Goal: Task Accomplishment & Management: Use online tool/utility

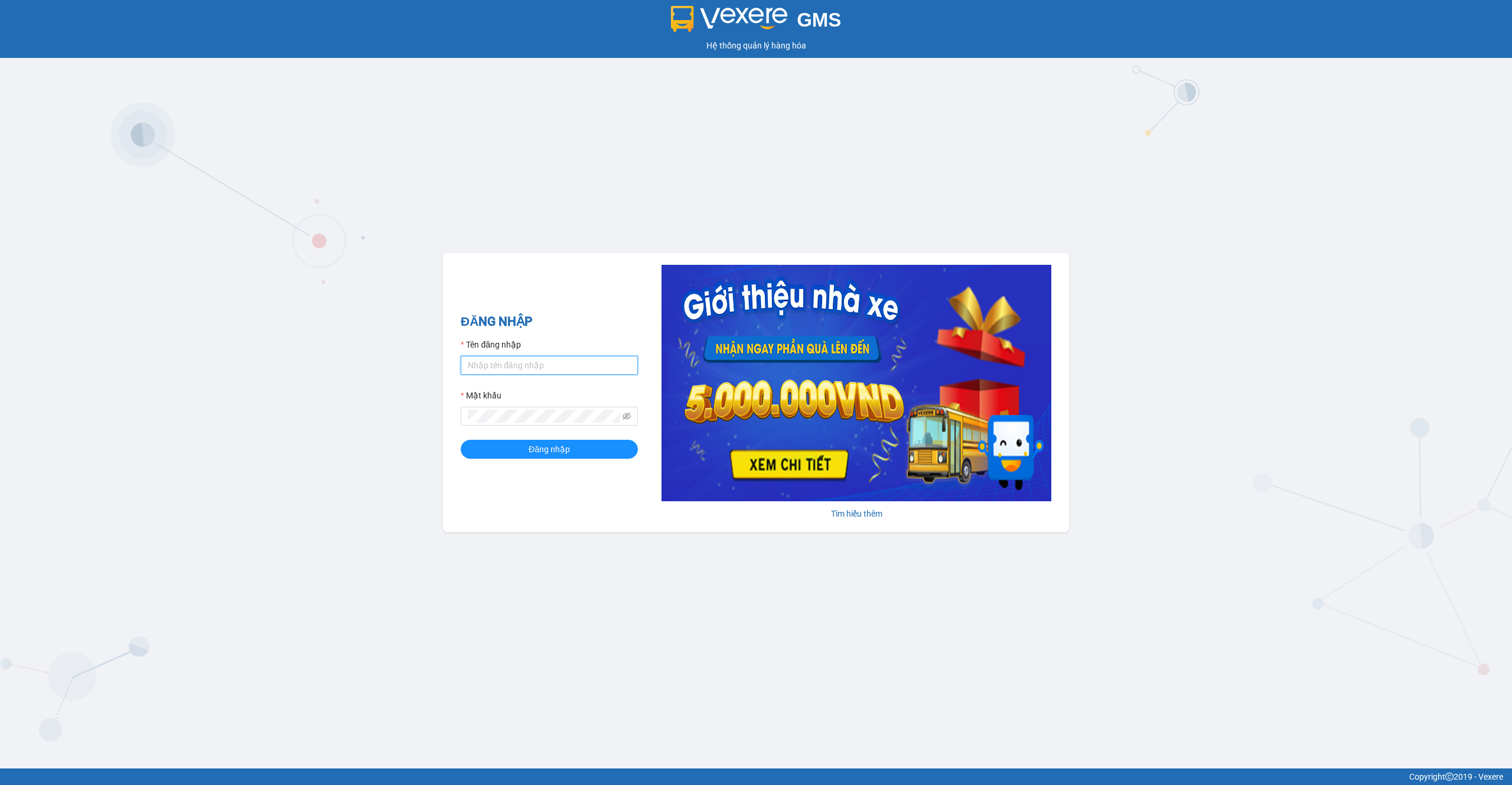
click at [562, 363] on input "Tên đăng nhập" at bounding box center [550, 365] width 178 height 19
click at [537, 214] on div "GMS Hệ thống quản lý hàng hóa ĐĂNG NHẬP Tên đăng nhập Mật khẩu Đăng nhập Tìm hi…" at bounding box center [756, 384] width 1512 height 768
click at [547, 372] on input "Tên đăng nhập" at bounding box center [550, 365] width 178 height 19
paste input "vxrtest.tuantrung"
type input "vxrtest.tuantrung"
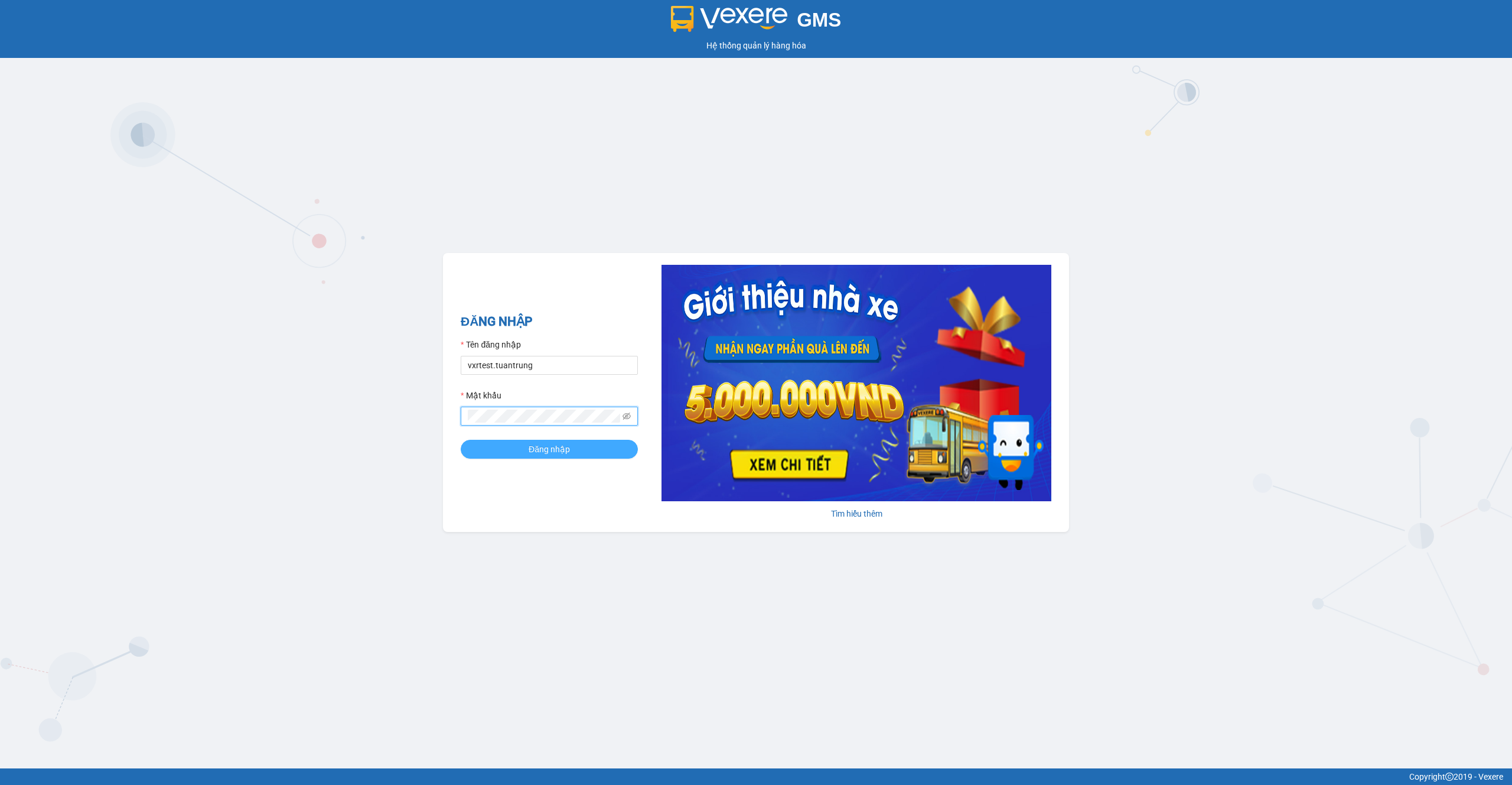
click at [565, 449] on span "Đăng nhập" at bounding box center [549, 449] width 41 height 13
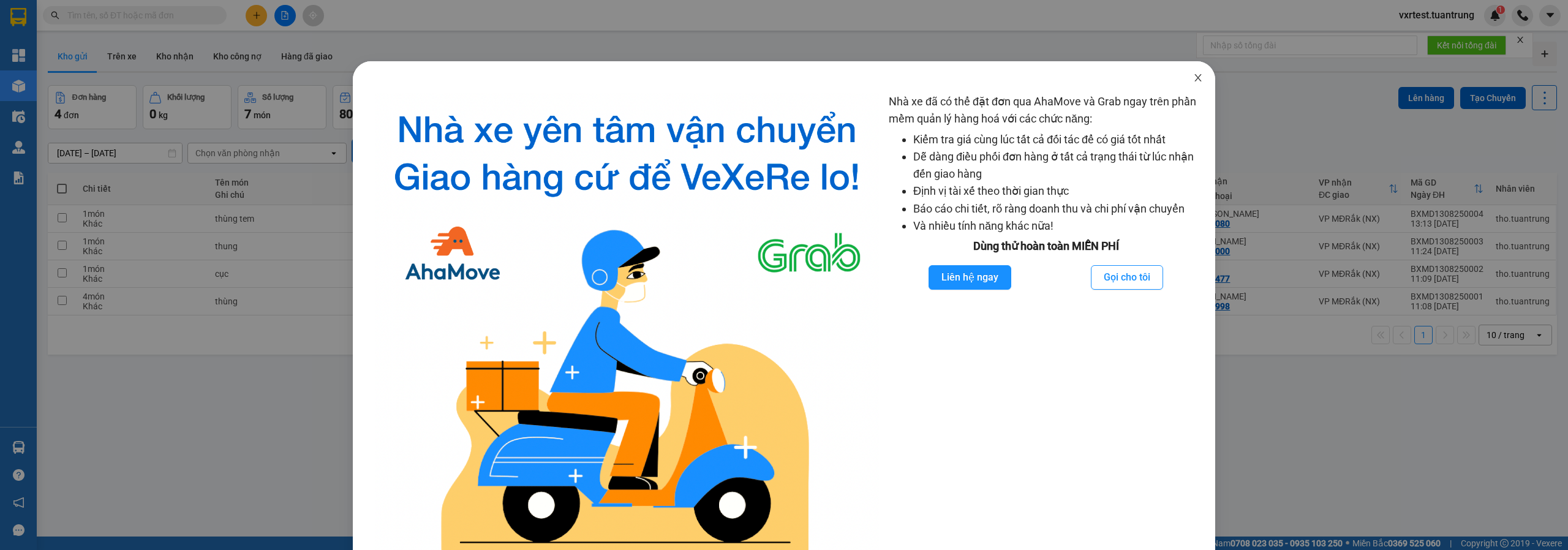
click at [1193, 77] on icon "close" at bounding box center [1198, 78] width 10 height 10
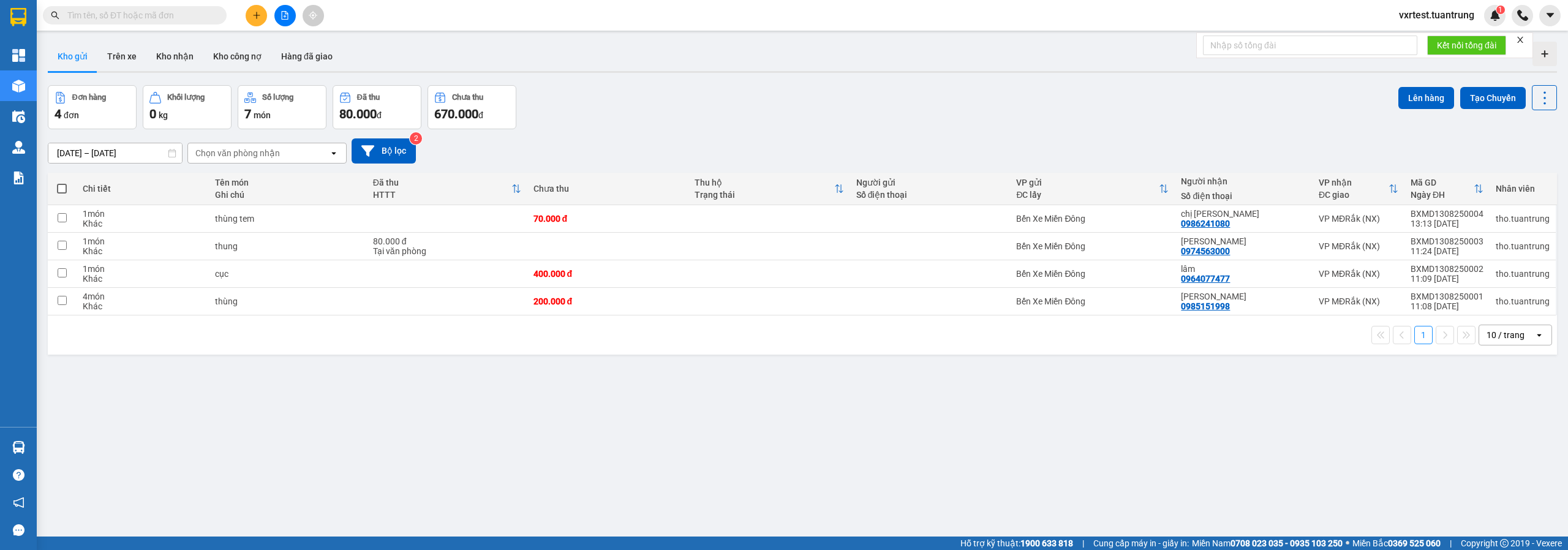
click at [1408, 10] on span "vxrtest.tuantrung" at bounding box center [1437, 15] width 95 height 15
click at [1418, 40] on span "Đăng xuất" at bounding box center [1441, 38] width 72 height 14
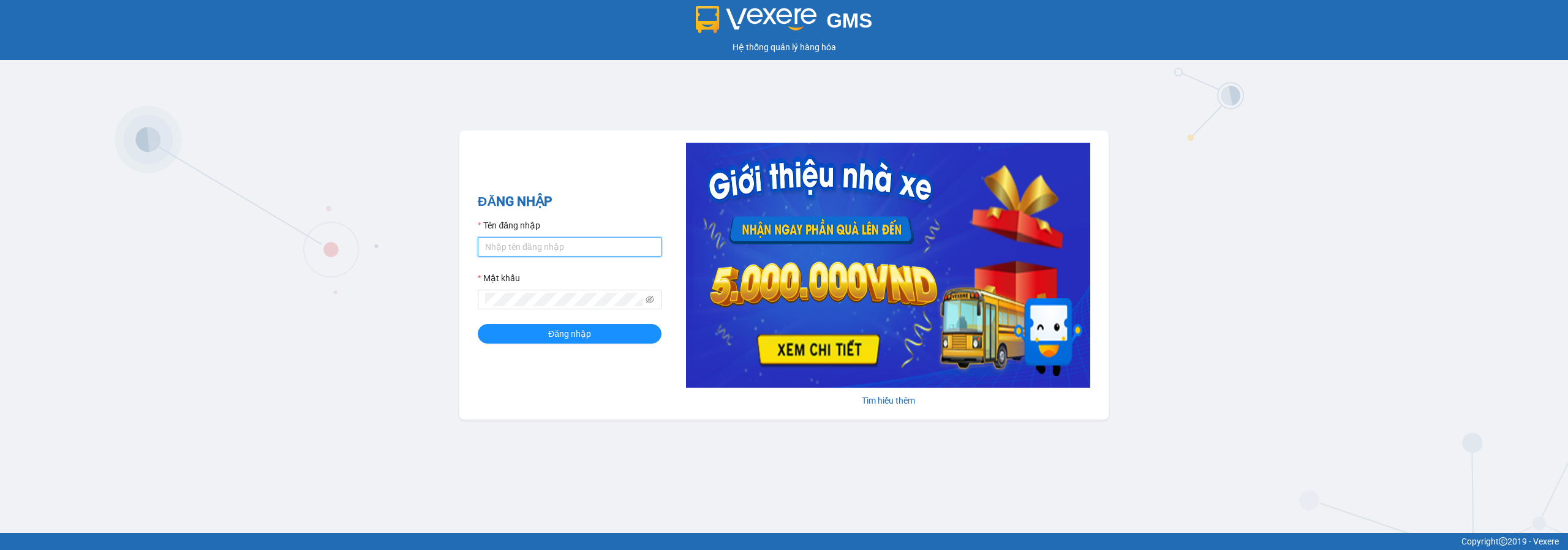
click at [545, 250] on input "Tên đăng nhập" at bounding box center [570, 247] width 184 height 19
type input "thaison.vxr"
click at [570, 344] on div "ĐĂNG NHẬP Tên đăng nhập thaison.vxr Mật khẩu Đăng nhập" at bounding box center [570, 275] width 184 height 166
click at [576, 337] on span "Đăng nhập" at bounding box center [569, 334] width 43 height 14
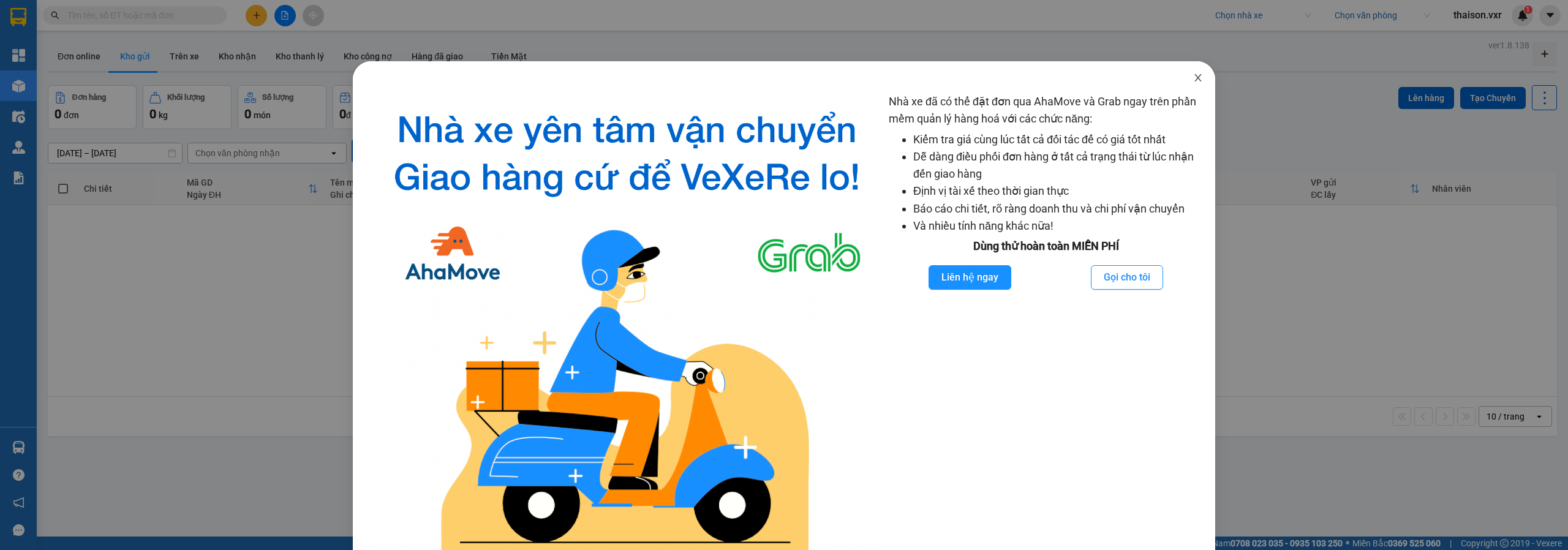
click at [1193, 74] on icon "close" at bounding box center [1198, 78] width 10 height 10
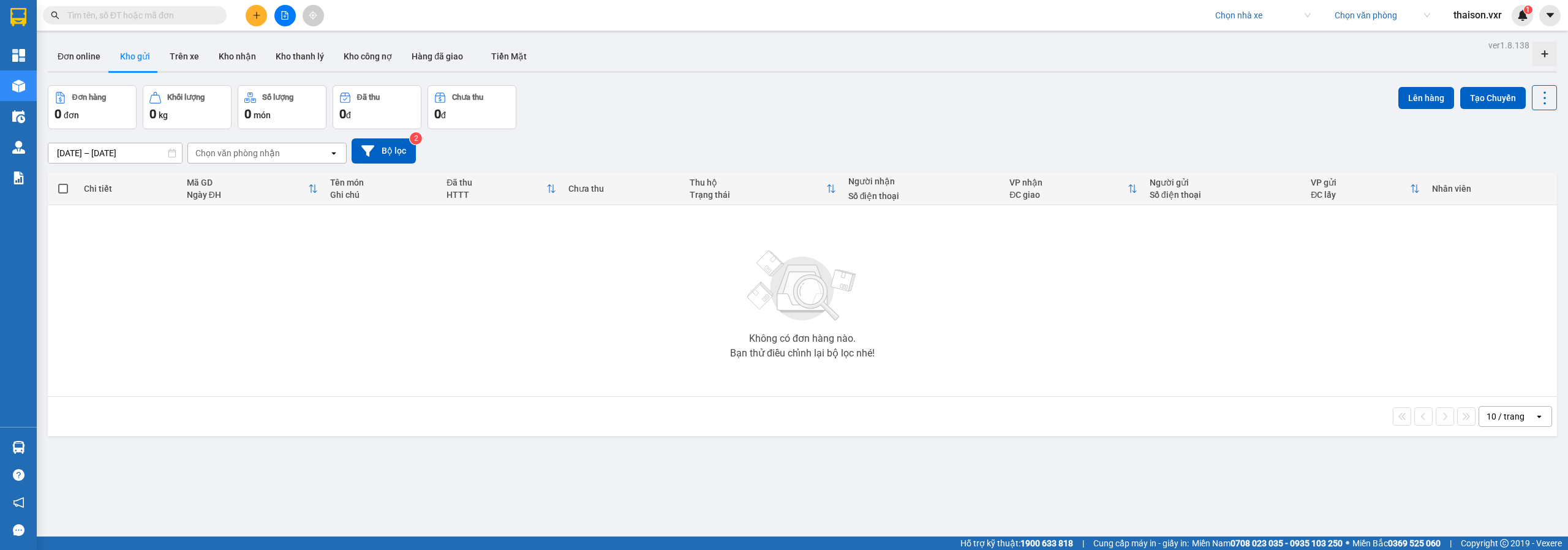
click at [1258, 13] on input "search" at bounding box center [1259, 15] width 87 height 19
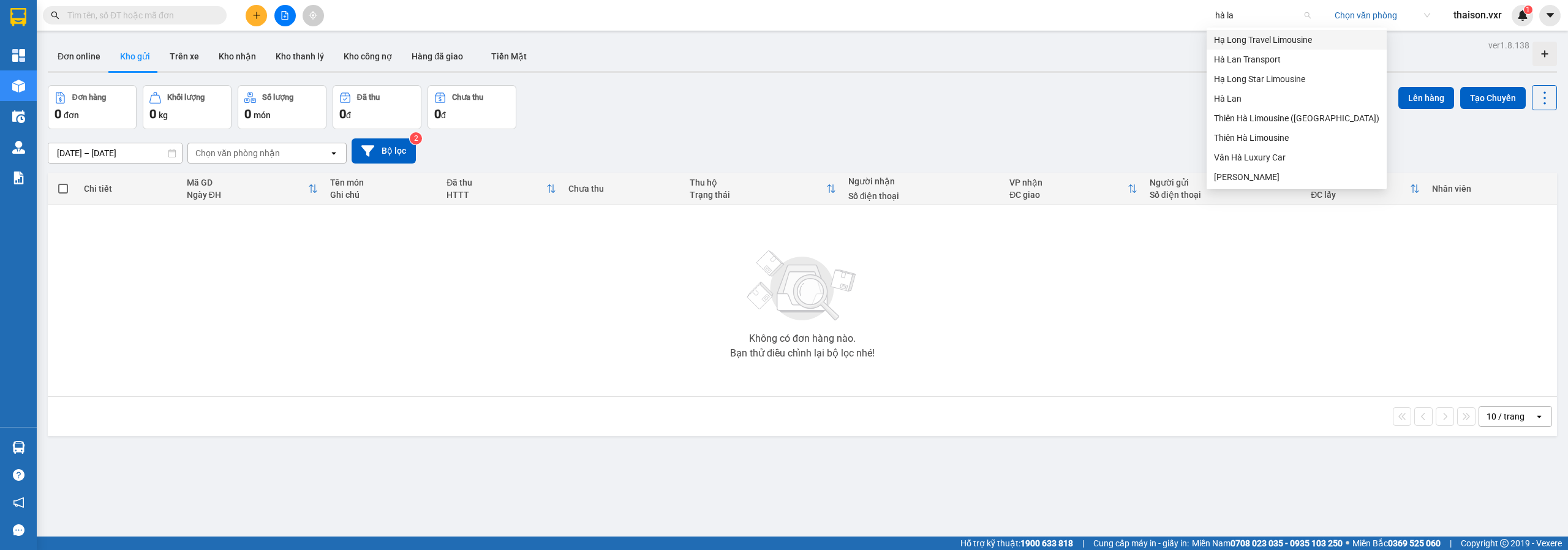
type input "hà lan"
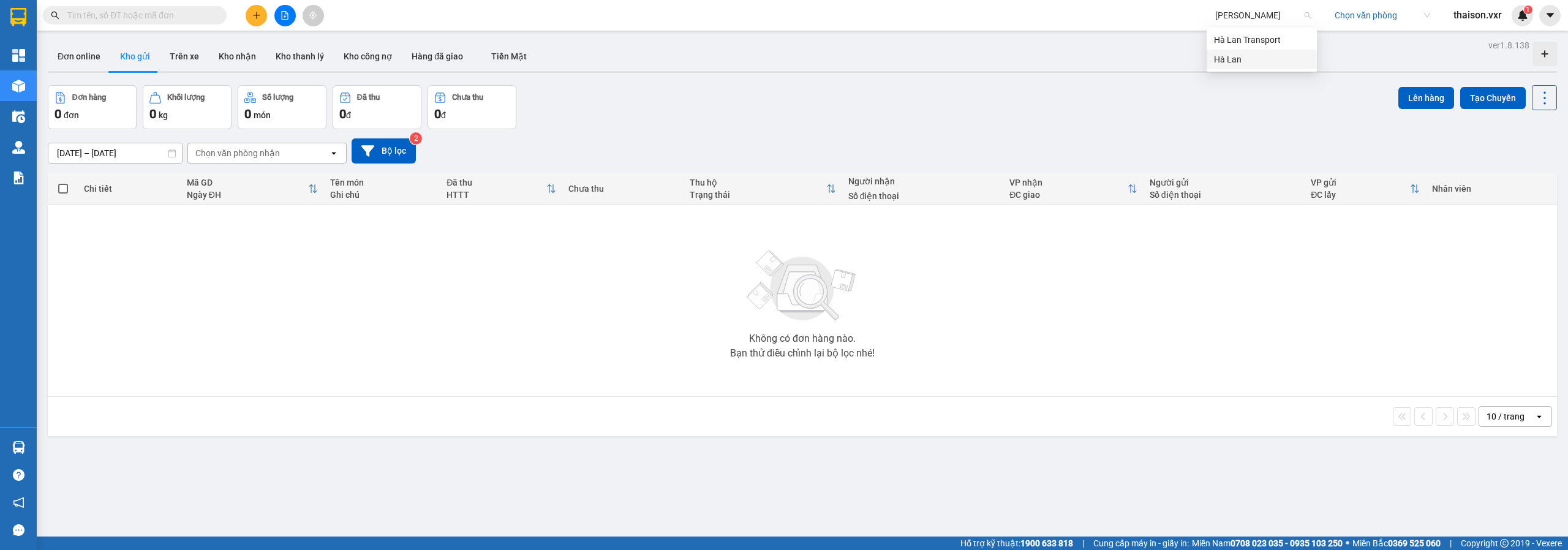
click at [1251, 61] on div "Hà Lan" at bounding box center [1262, 59] width 95 height 14
click at [1397, 26] on div "Hà Lan Hà Lan Chọn văn phòng thaison.vxr 1" at bounding box center [1388, 15] width 360 height 22
click at [1394, 19] on input "search" at bounding box center [1378, 15] width 87 height 19
click at [1222, 82] on div "ver 1.8.138 Đơn online Kho gửi Trên xe Kho nhận Kho thanh lý Kho công nợ Hàng đ…" at bounding box center [803, 312] width 1520 height 550
click at [171, 25] on div "Kết quả tìm kiếm ( 0 ) Bộ lọc No Data" at bounding box center [119, 15] width 239 height 22
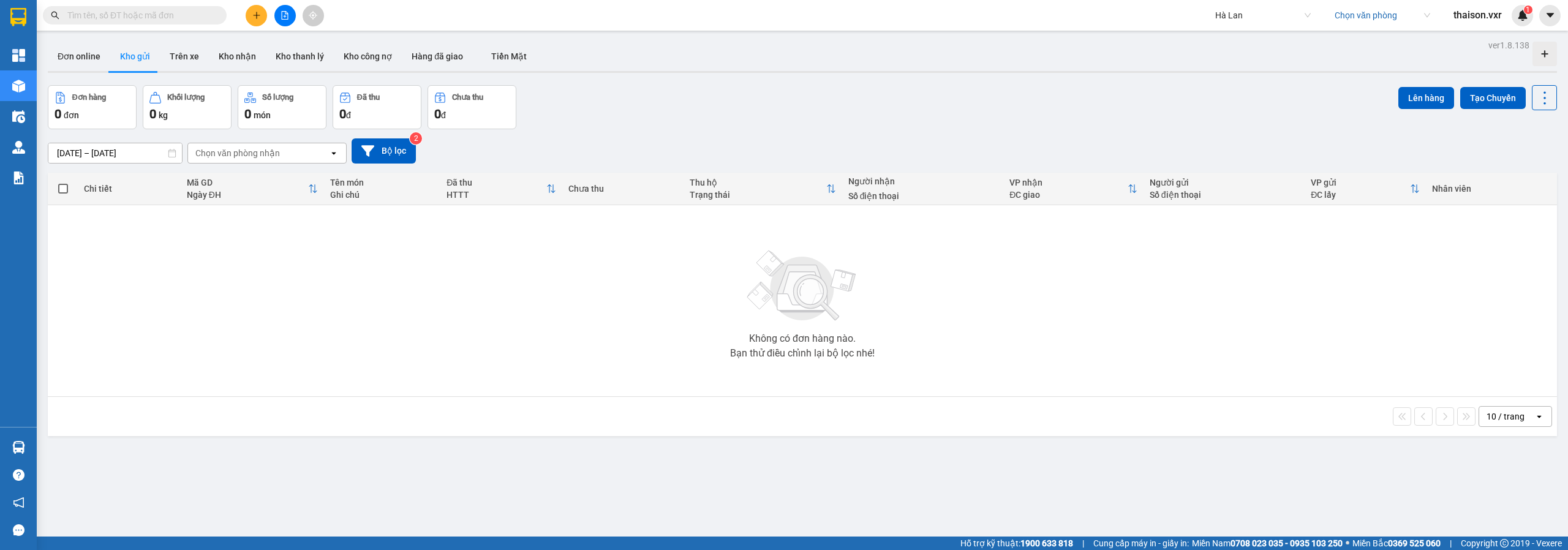
click at [180, 19] on input "text" at bounding box center [139, 15] width 145 height 14
paste input "SC1308250105"
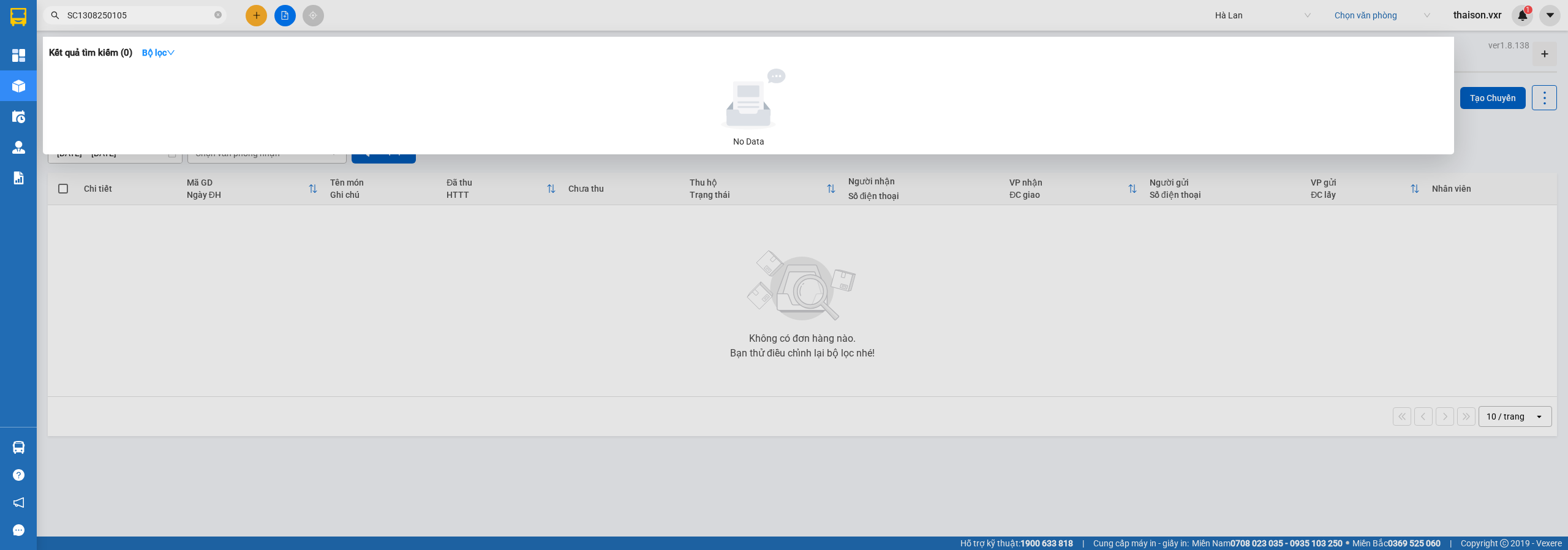
type input "SC1308250105"
click at [696, 477] on div at bounding box center [784, 275] width 1568 height 550
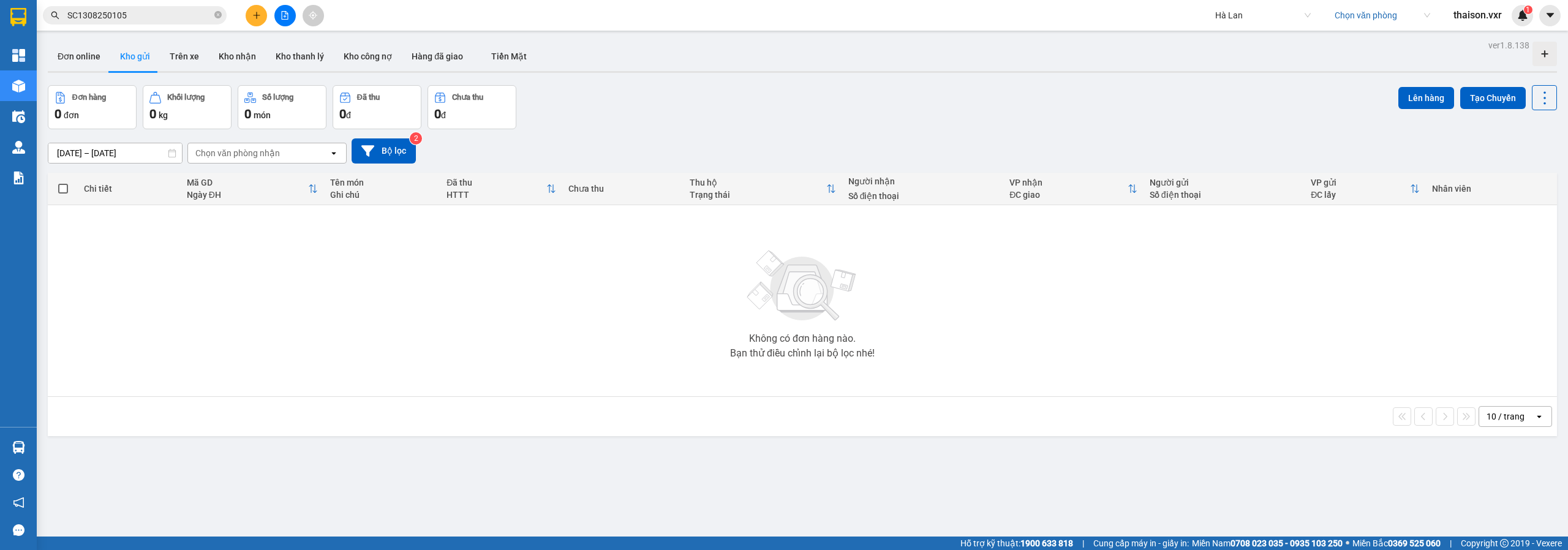
click at [1260, 10] on span "Hà Lan" at bounding box center [1263, 15] width 95 height 19
click at [1369, 12] on input "search" at bounding box center [1378, 15] width 87 height 19
click at [1295, 13] on span "Hà Lan" at bounding box center [1263, 15] width 95 height 19
click at [1257, 168] on div "Hà Lan" at bounding box center [1262, 177] width 111 height 19
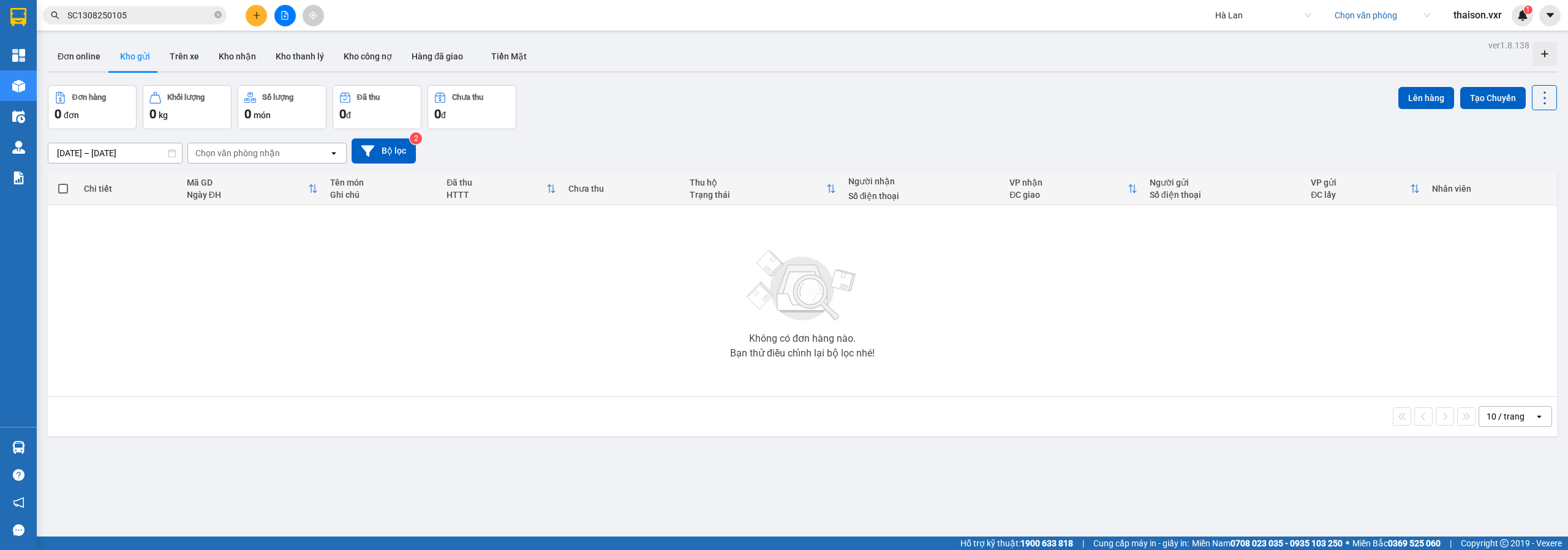
click at [1250, 10] on span "Hà Lan" at bounding box center [1263, 15] width 95 height 19
click at [1242, 143] on div "Hoàng Huy" at bounding box center [1262, 142] width 95 height 14
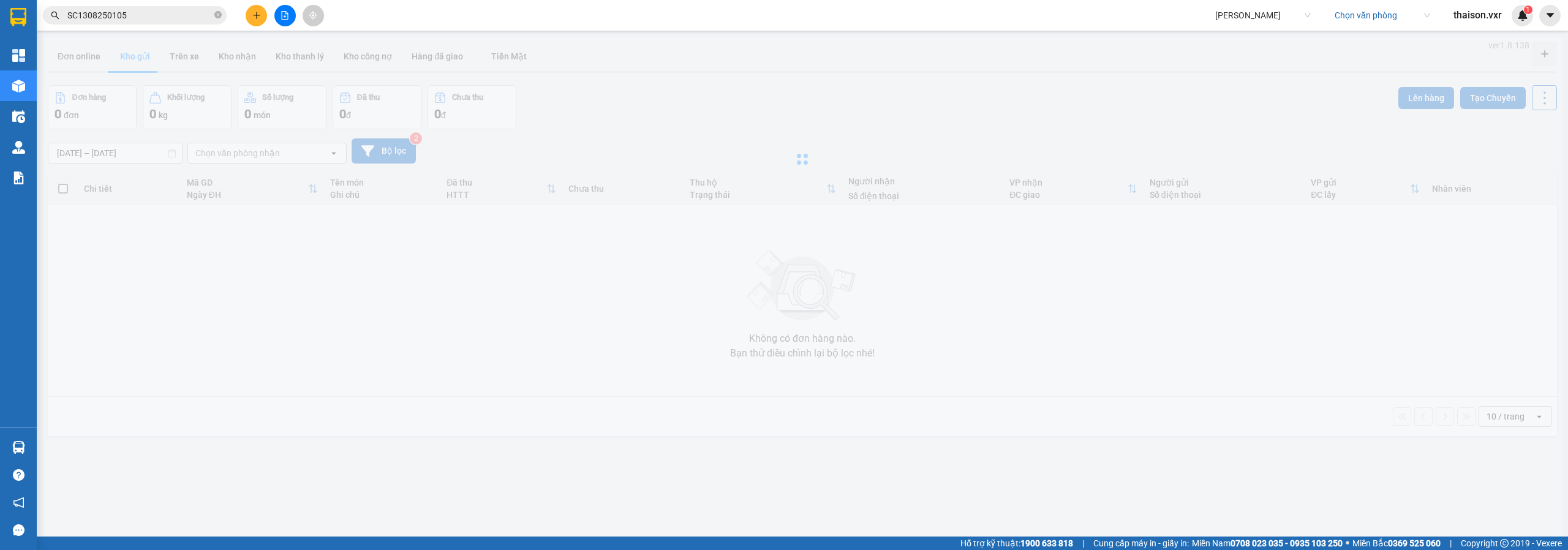
click at [1257, 20] on span "Hoàng Huy" at bounding box center [1263, 15] width 95 height 19
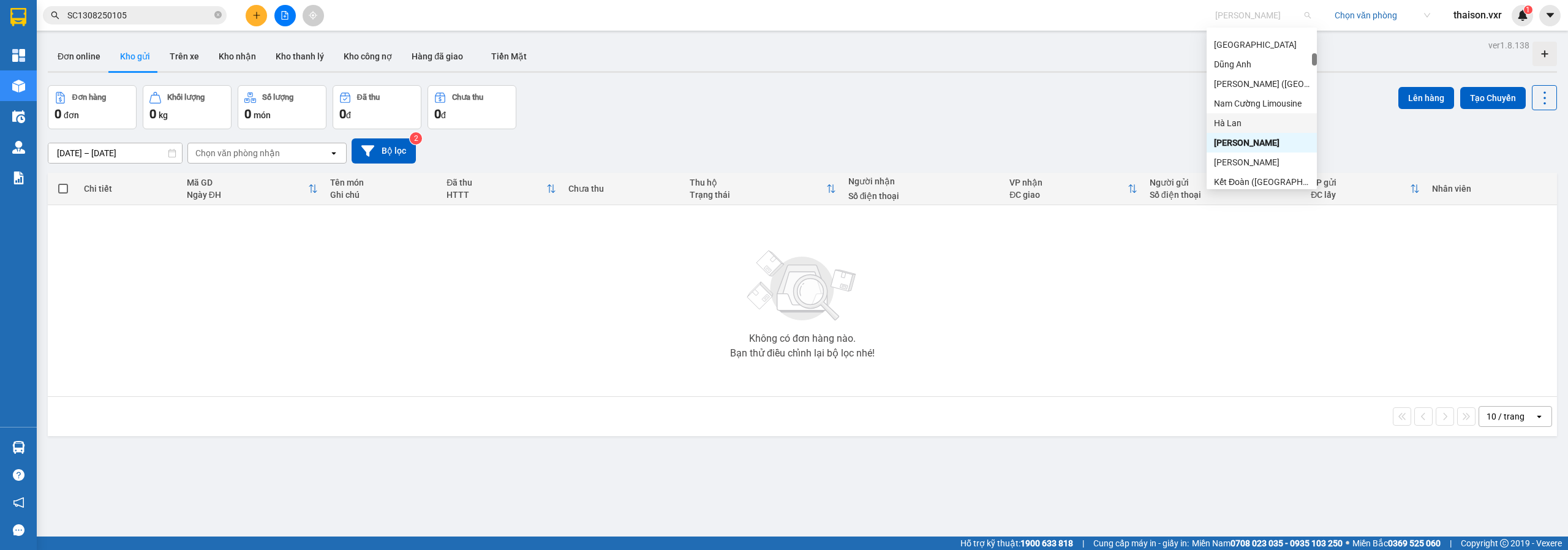
click at [1236, 127] on div "Hà Lan" at bounding box center [1262, 123] width 95 height 14
click at [1396, 17] on input "search" at bounding box center [1378, 15] width 87 height 19
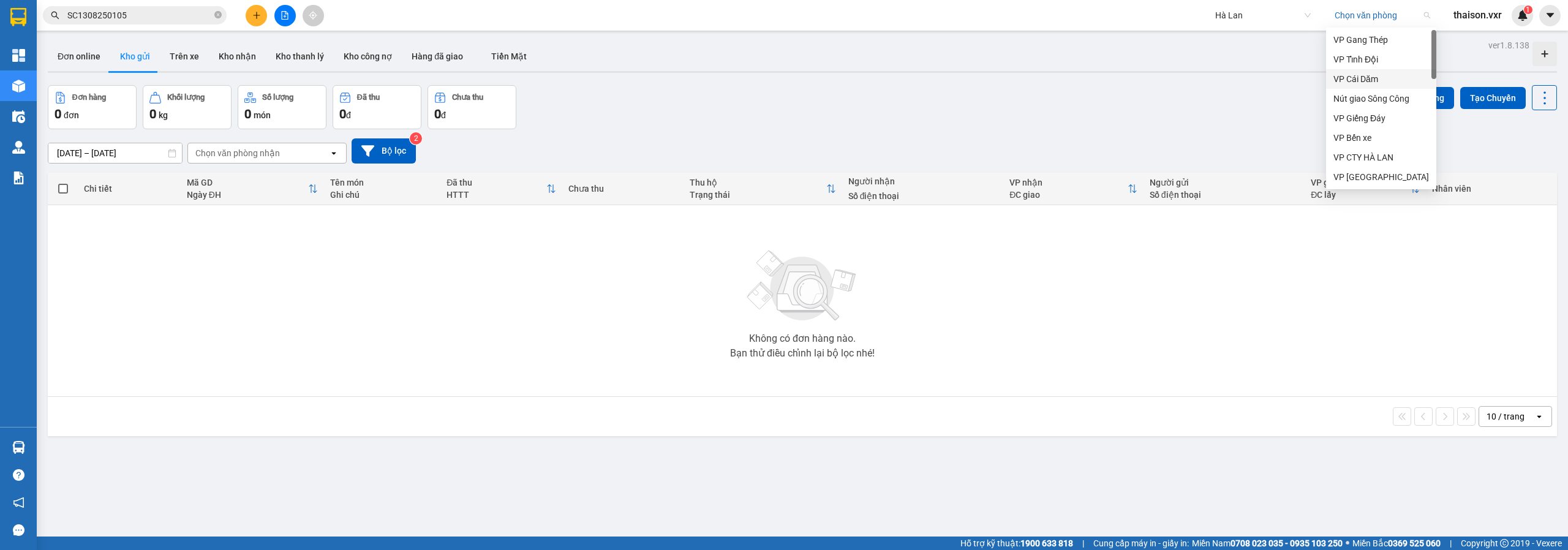
click at [1357, 77] on div "VP Cái Dăm" at bounding box center [1381, 79] width 95 height 14
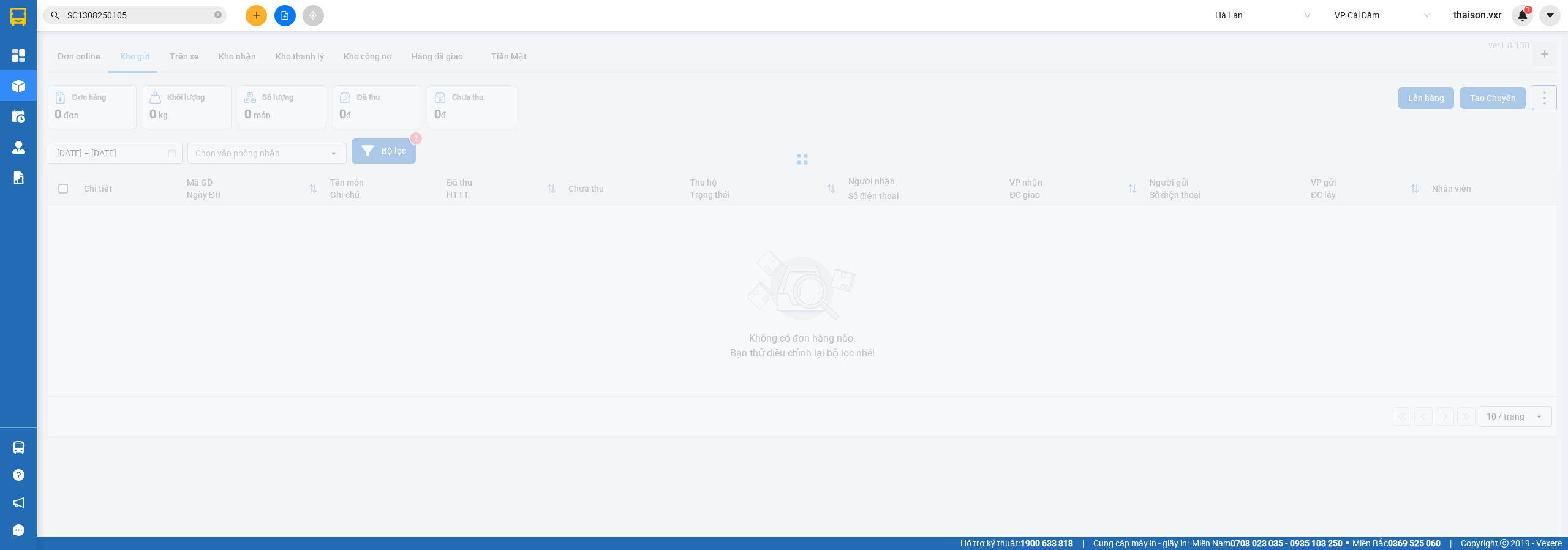
type input "30/06/2025 – 13/08/2025"
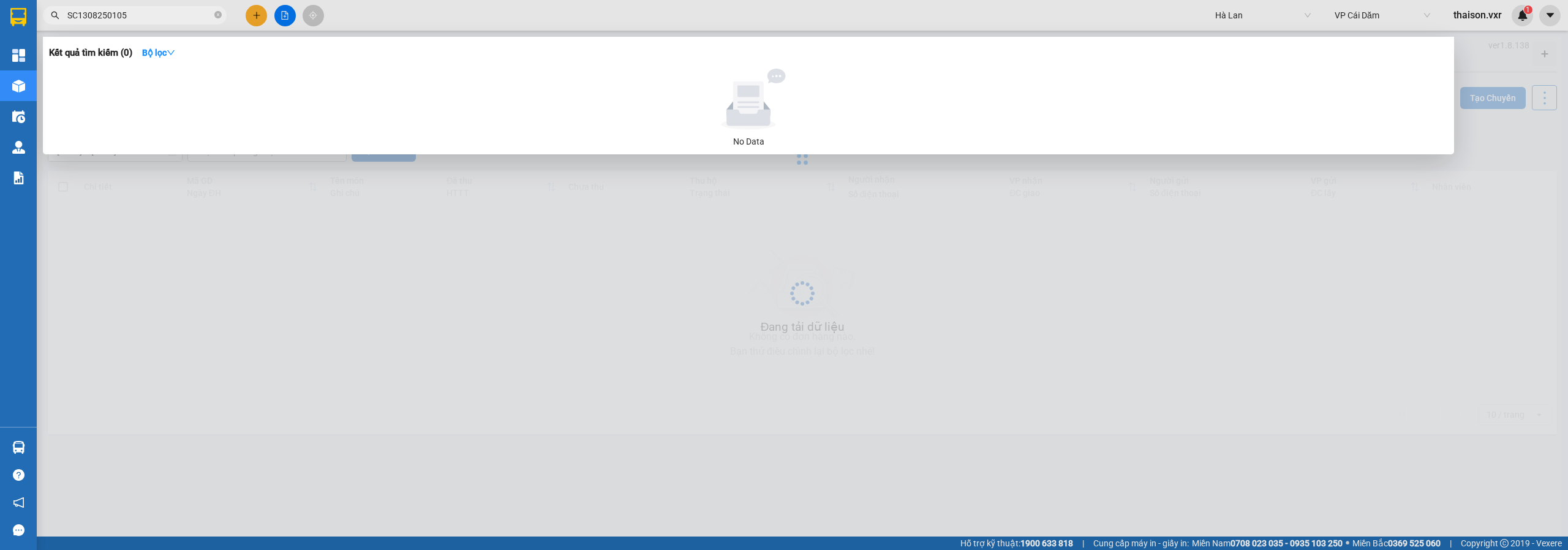
click at [144, 15] on input "SC1308250105" at bounding box center [139, 15] width 145 height 14
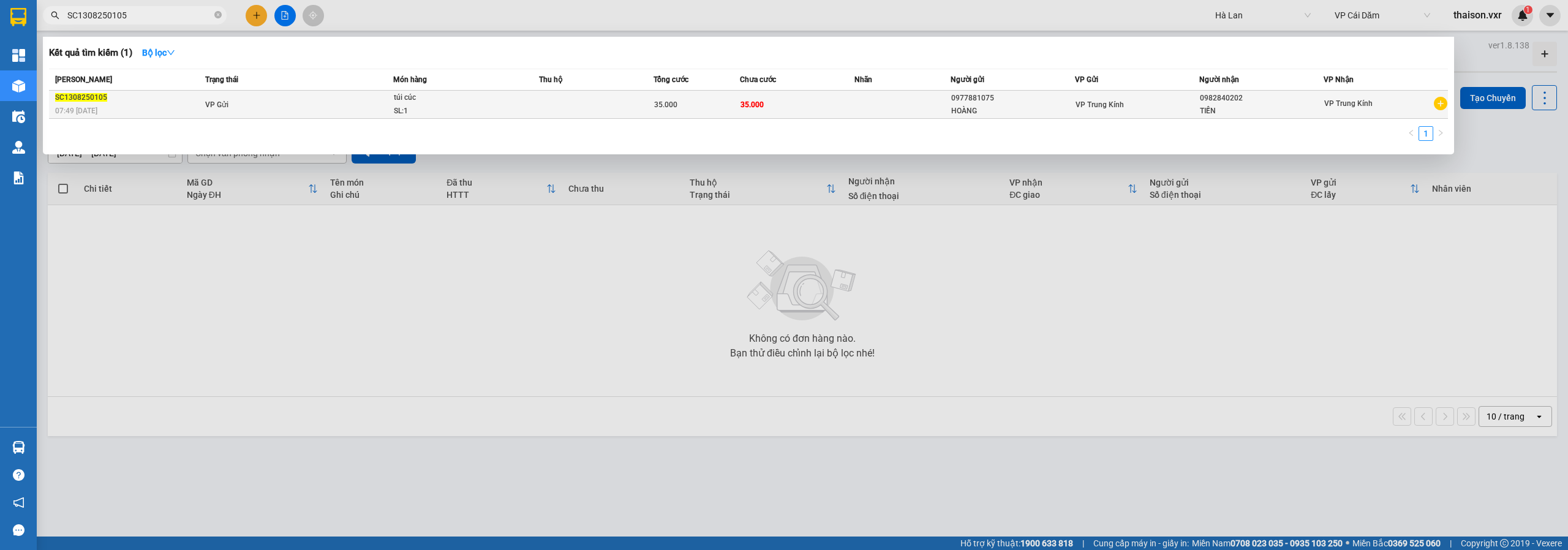
click at [360, 101] on td "VP Gửi" at bounding box center [297, 104] width 191 height 28
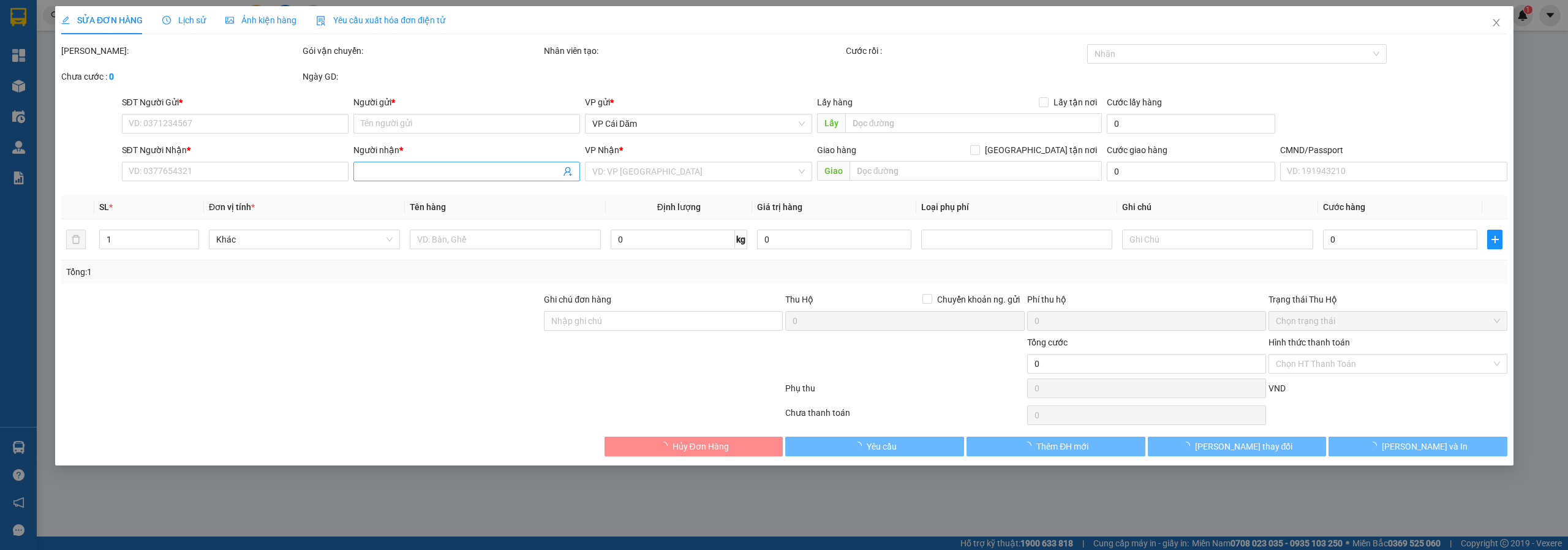
type input "0977881075"
type input "HOÀNG"
type input "0982840202"
type input "TIẾN"
type input "35.000"
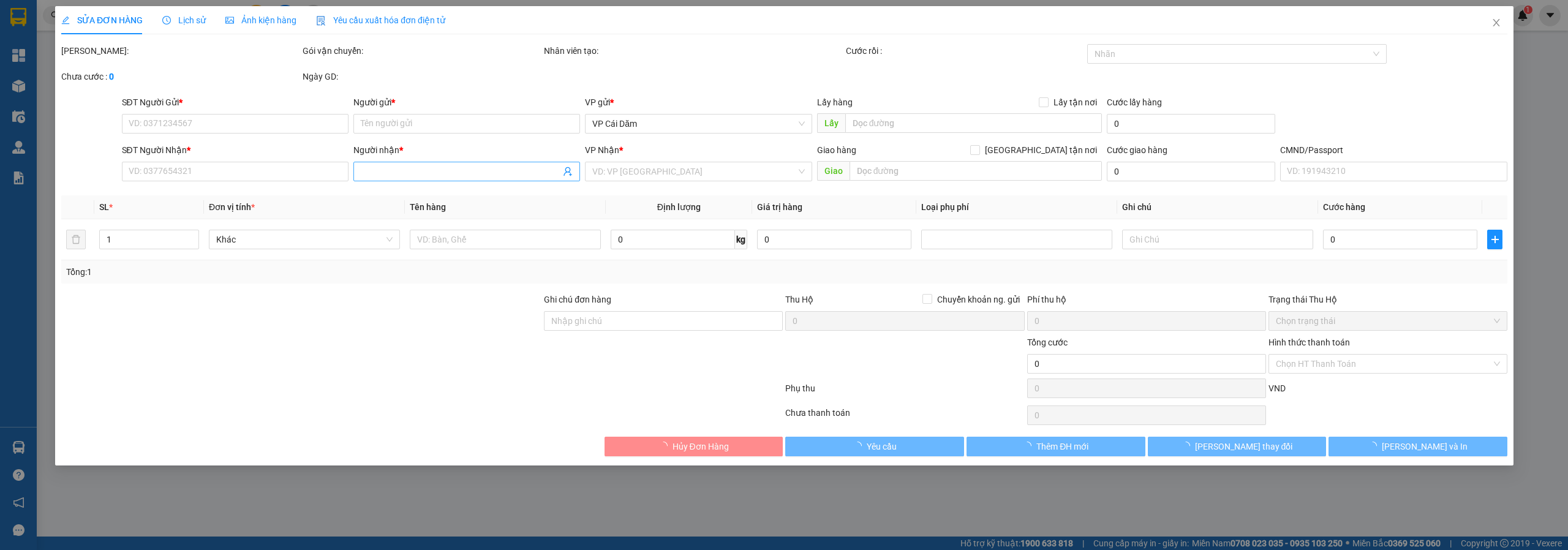
type input "35.000"
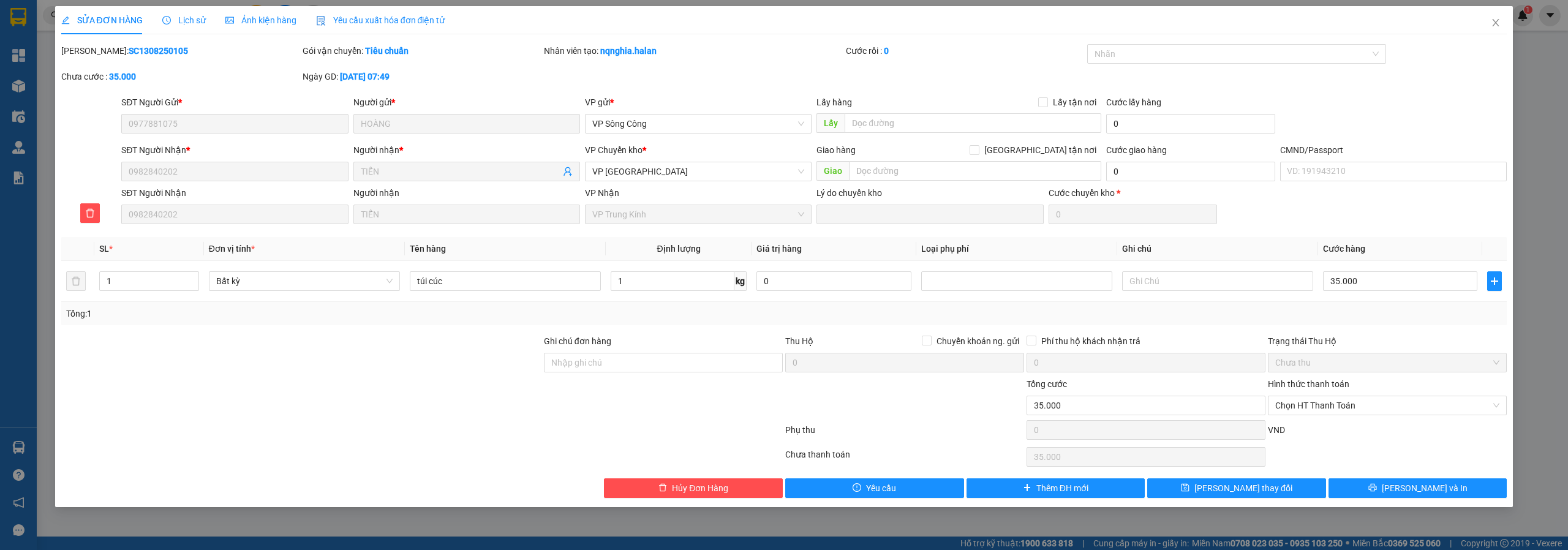
click at [128, 47] on b "SC1308250105" at bounding box center [158, 51] width 60 height 10
copy b "SC1308250105"
click at [189, 21] on span "Lịch sử" at bounding box center [184, 20] width 44 height 10
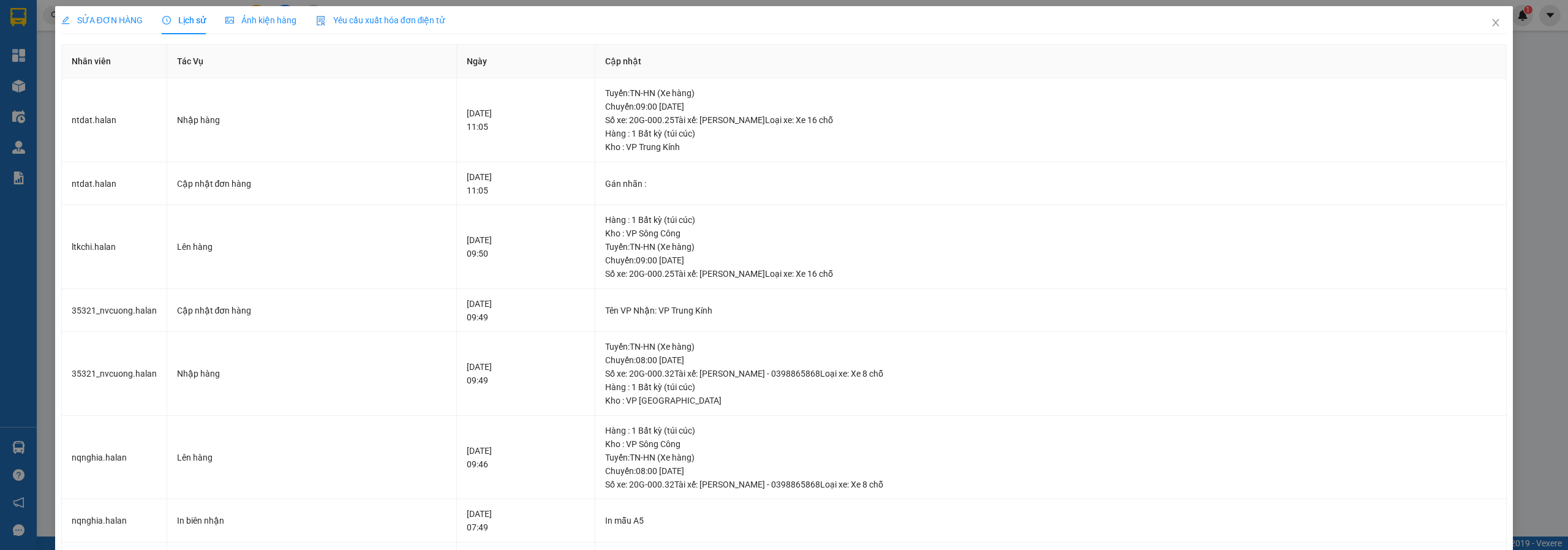
click at [124, 23] on span "SỬA ĐƠN HÀNG" at bounding box center [102, 20] width 82 height 10
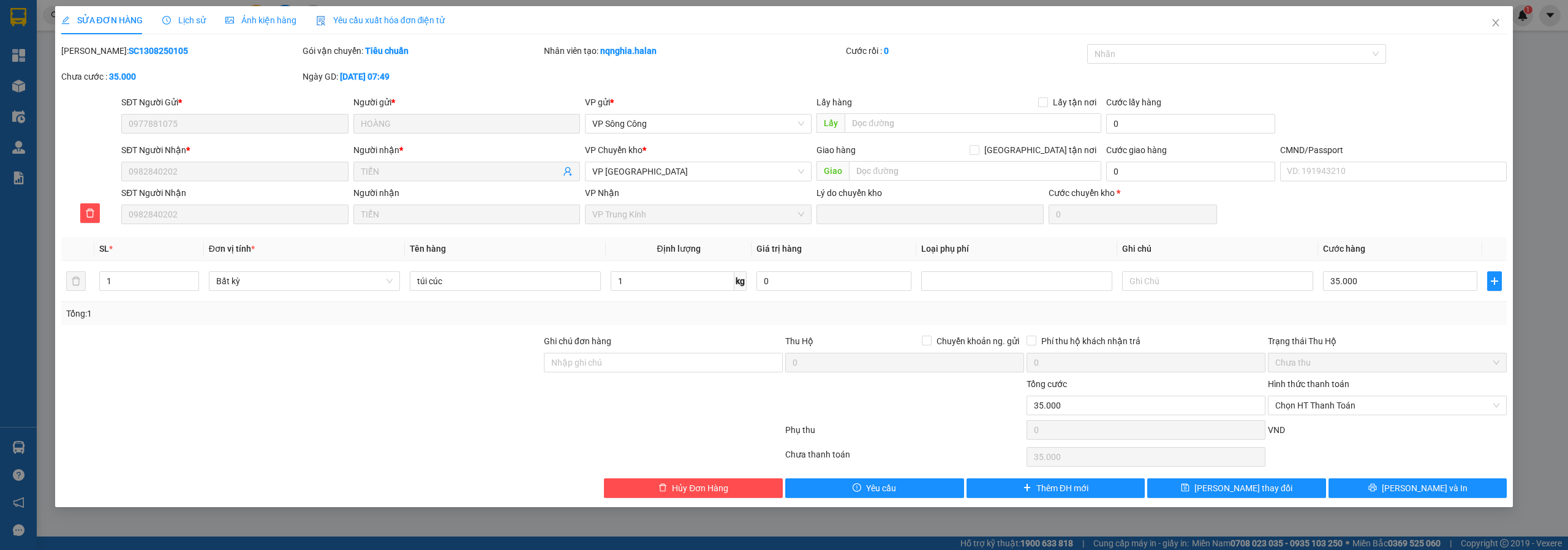
click at [203, 21] on span "Lịch sử" at bounding box center [184, 20] width 44 height 10
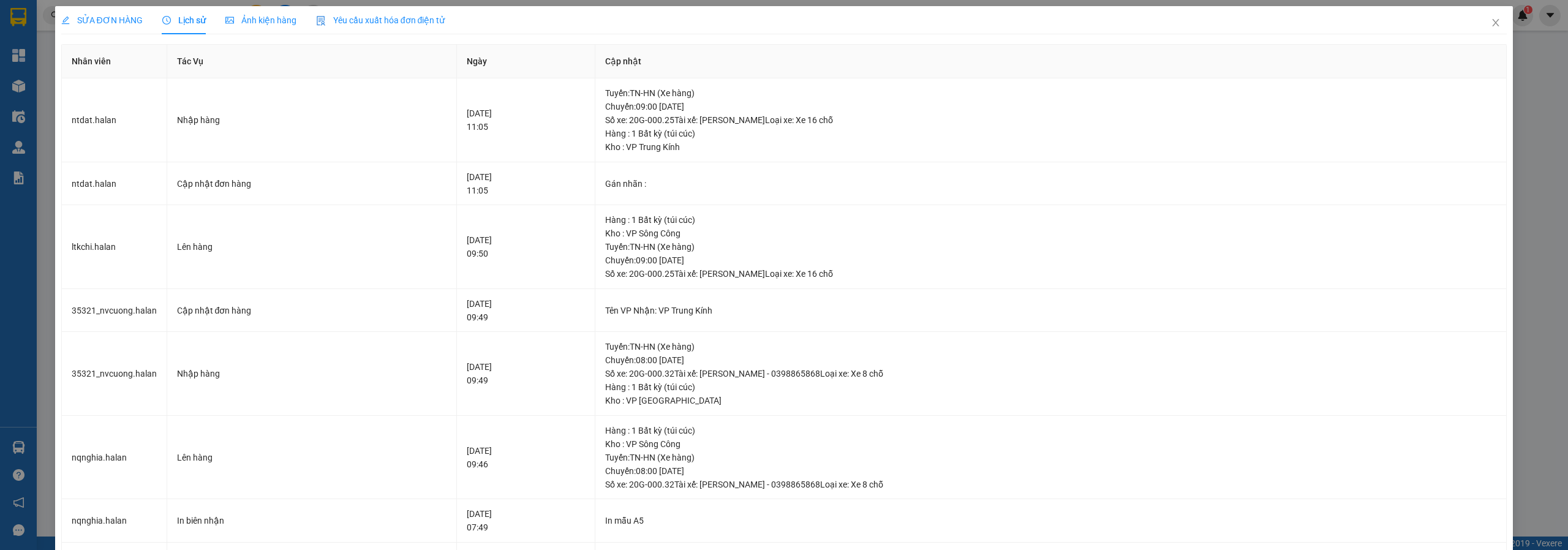
click at [130, 16] on span "SỬA ĐƠN HÀNG" at bounding box center [102, 20] width 82 height 10
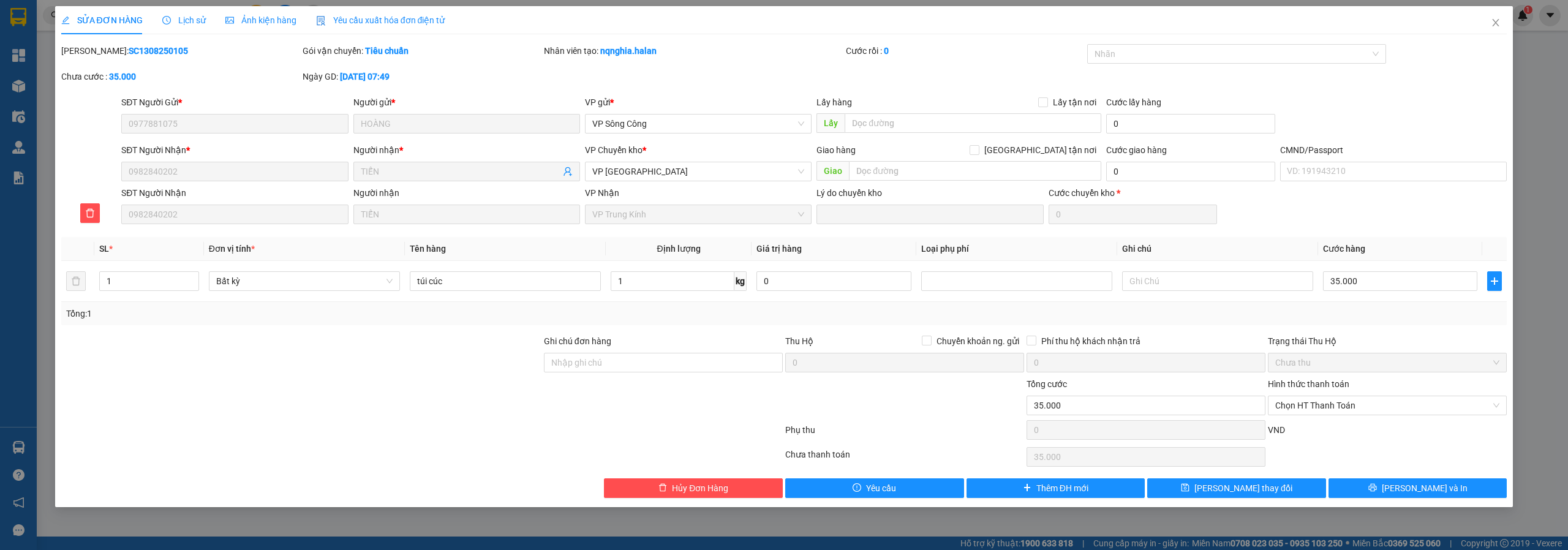
click at [176, 19] on span "Lịch sử" at bounding box center [184, 20] width 44 height 10
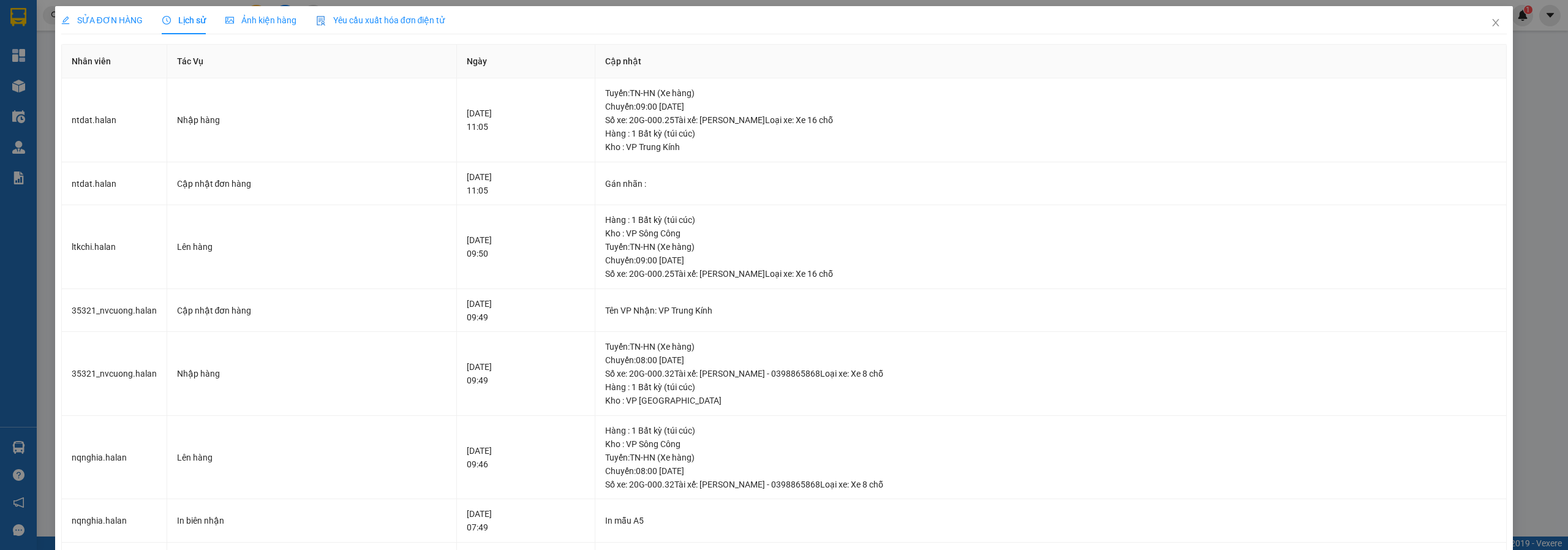
click at [138, 17] on span "SỬA ĐƠN HÀNG" at bounding box center [102, 20] width 82 height 10
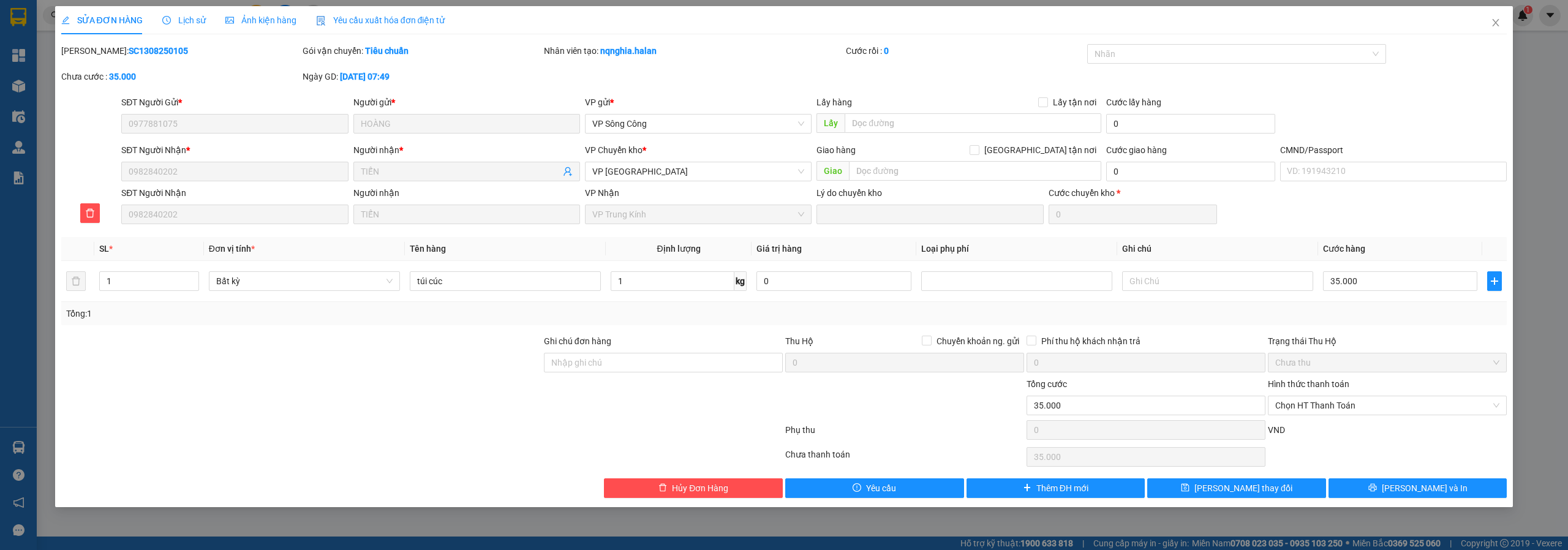
click at [179, 22] on span "Lịch sử" at bounding box center [184, 20] width 44 height 10
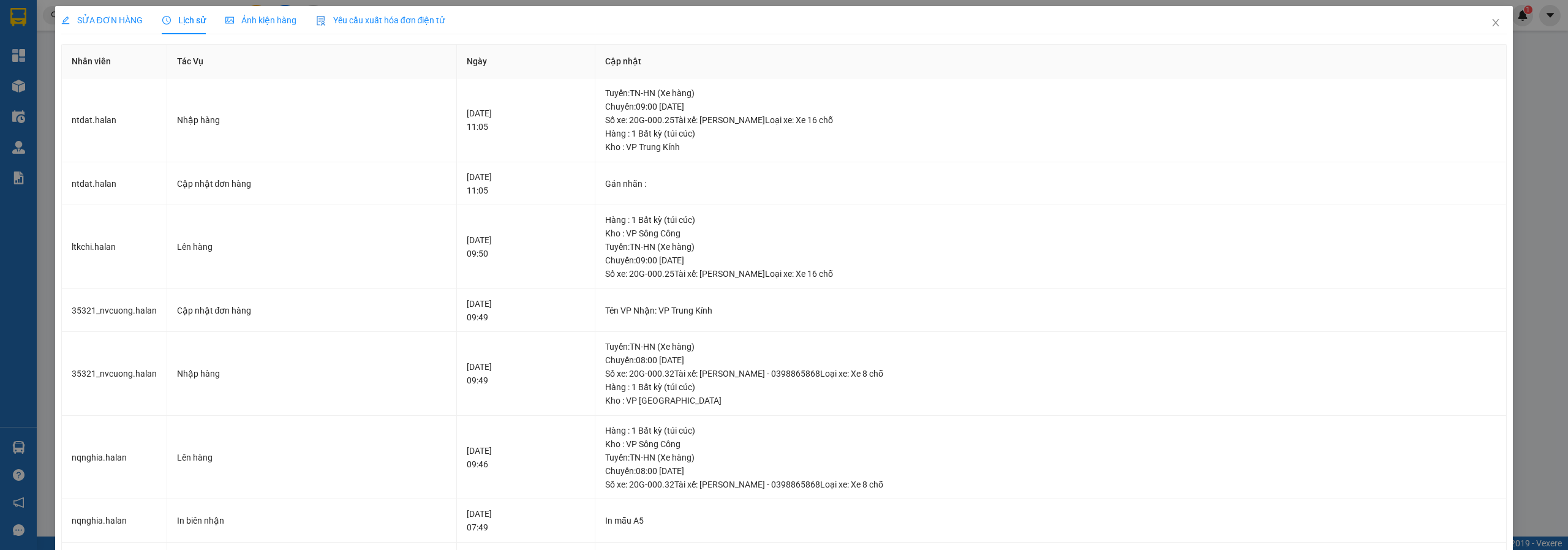
click at [98, 14] on div "SỬA ĐƠN HÀNG" at bounding box center [102, 20] width 82 height 14
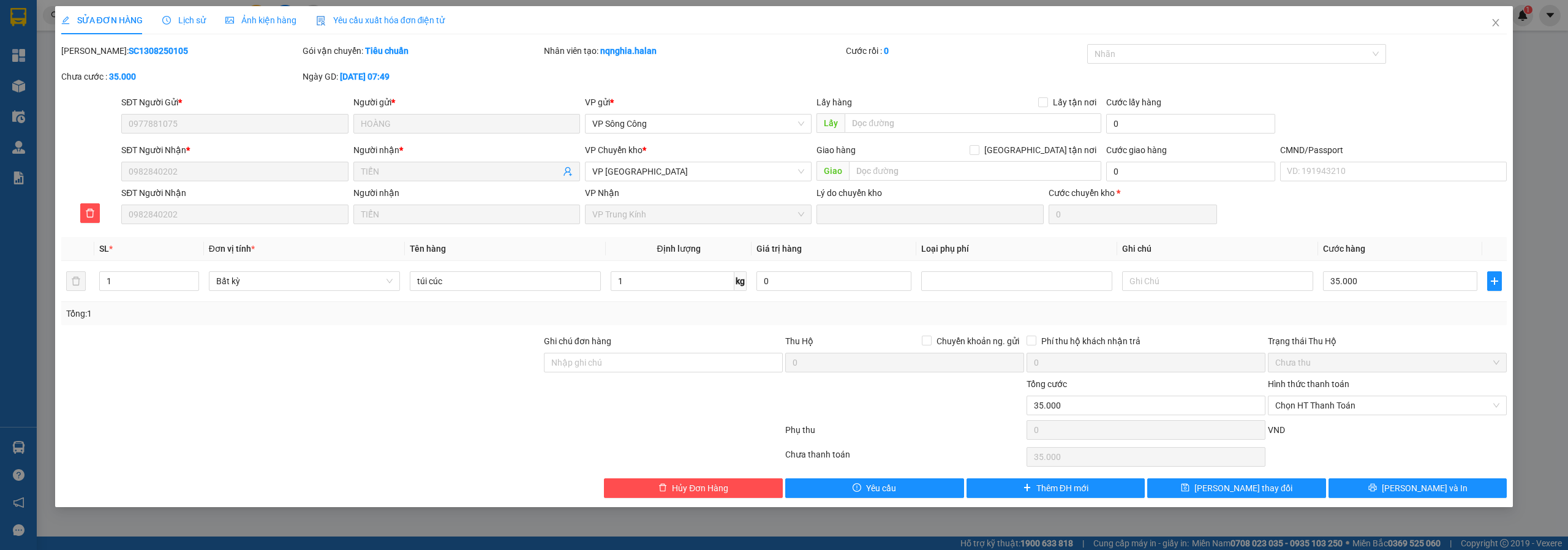
click at [178, 23] on span "Lịch sử" at bounding box center [184, 20] width 44 height 10
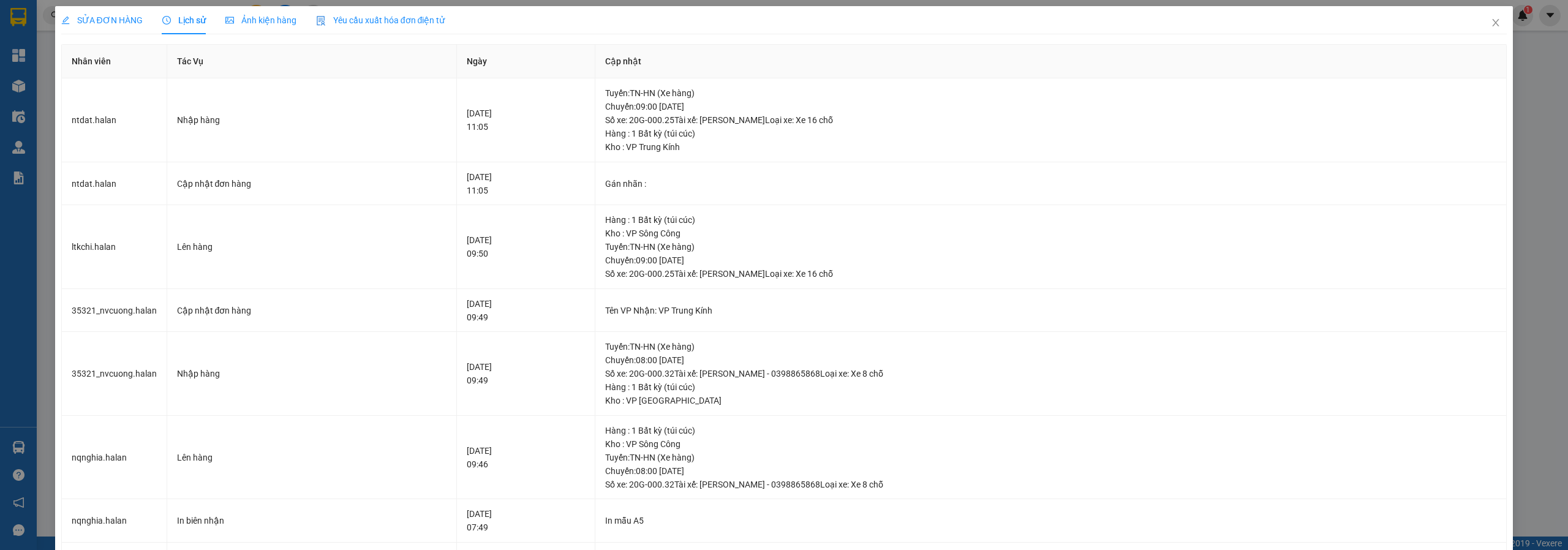
click at [118, 18] on span "SỬA ĐƠN HÀNG" at bounding box center [102, 20] width 82 height 10
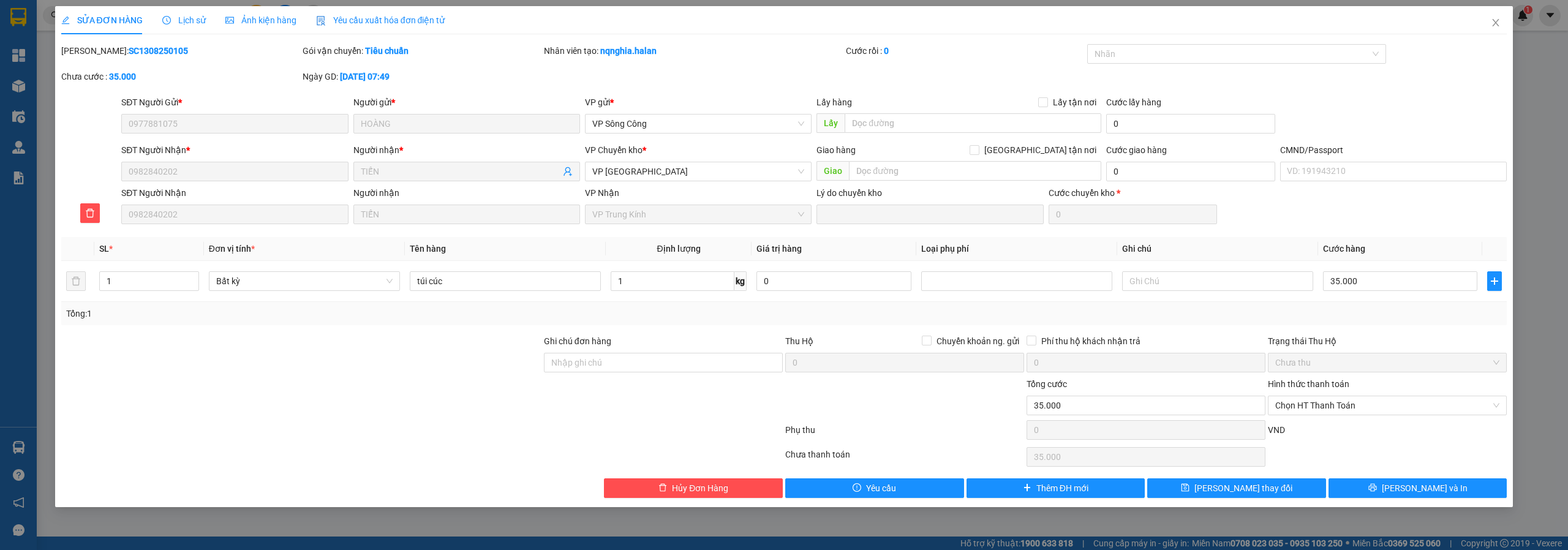
click at [184, 17] on span "Lịch sử" at bounding box center [184, 20] width 44 height 10
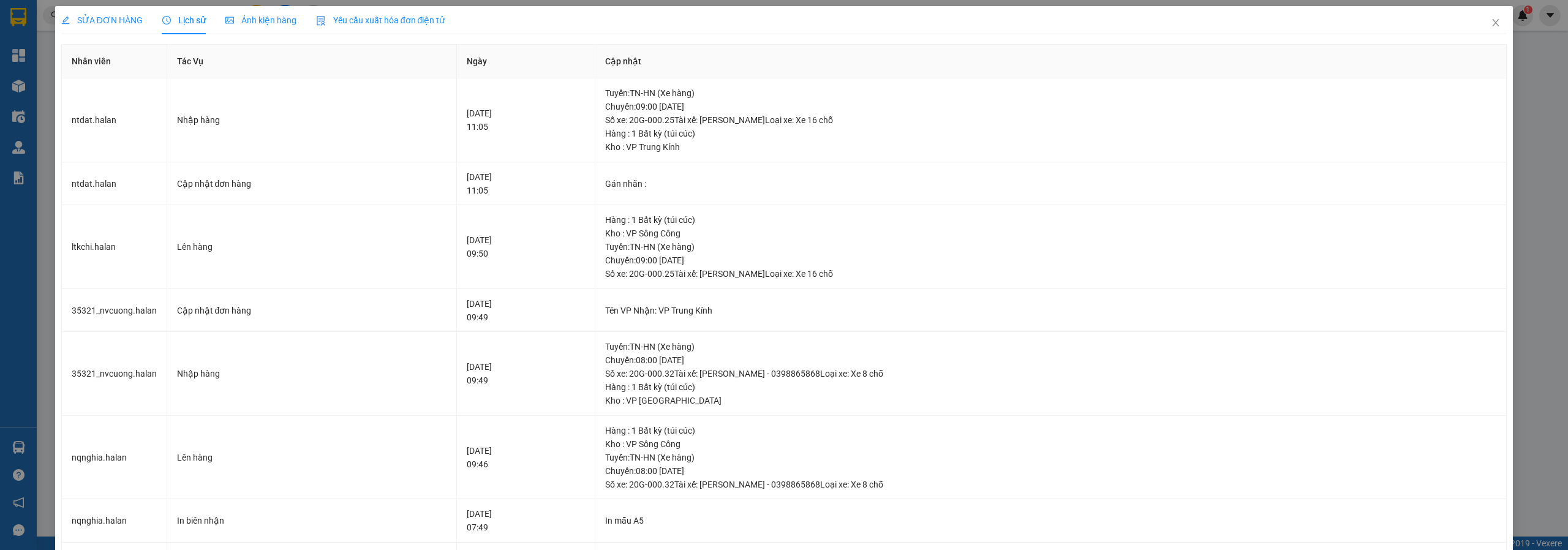
click at [133, 14] on div "SỬA ĐƠN HÀNG" at bounding box center [102, 20] width 82 height 14
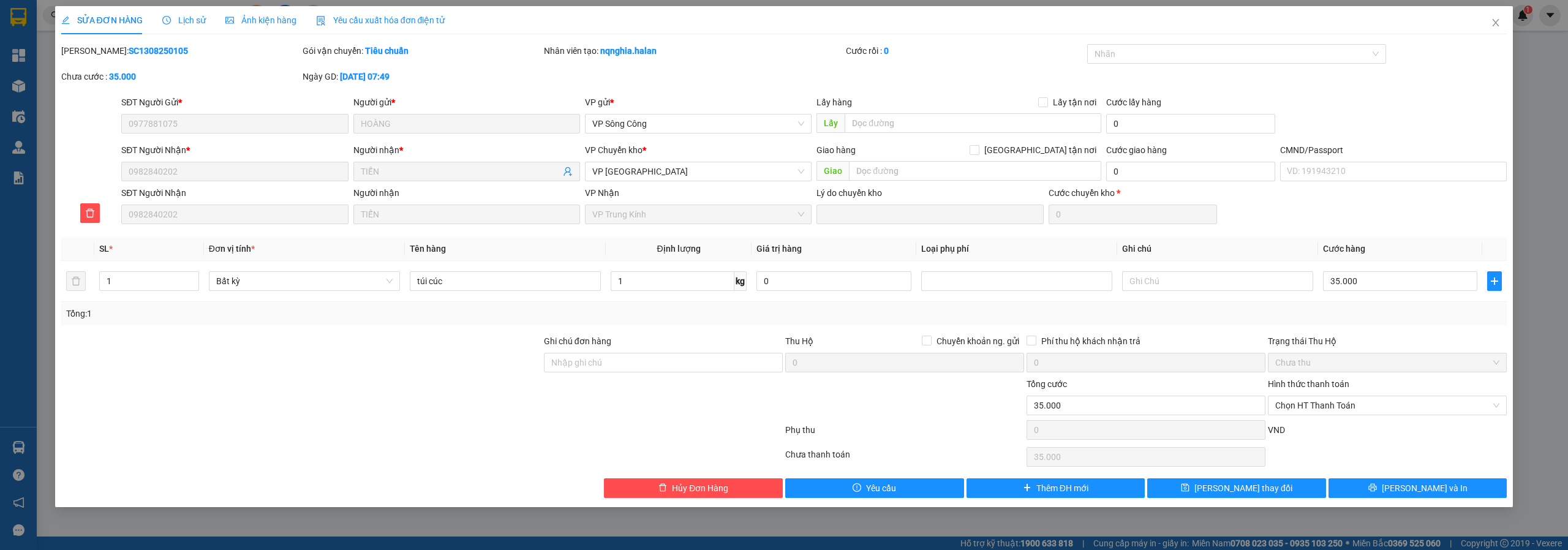
click at [195, 19] on span "Lịch sử" at bounding box center [184, 20] width 44 height 10
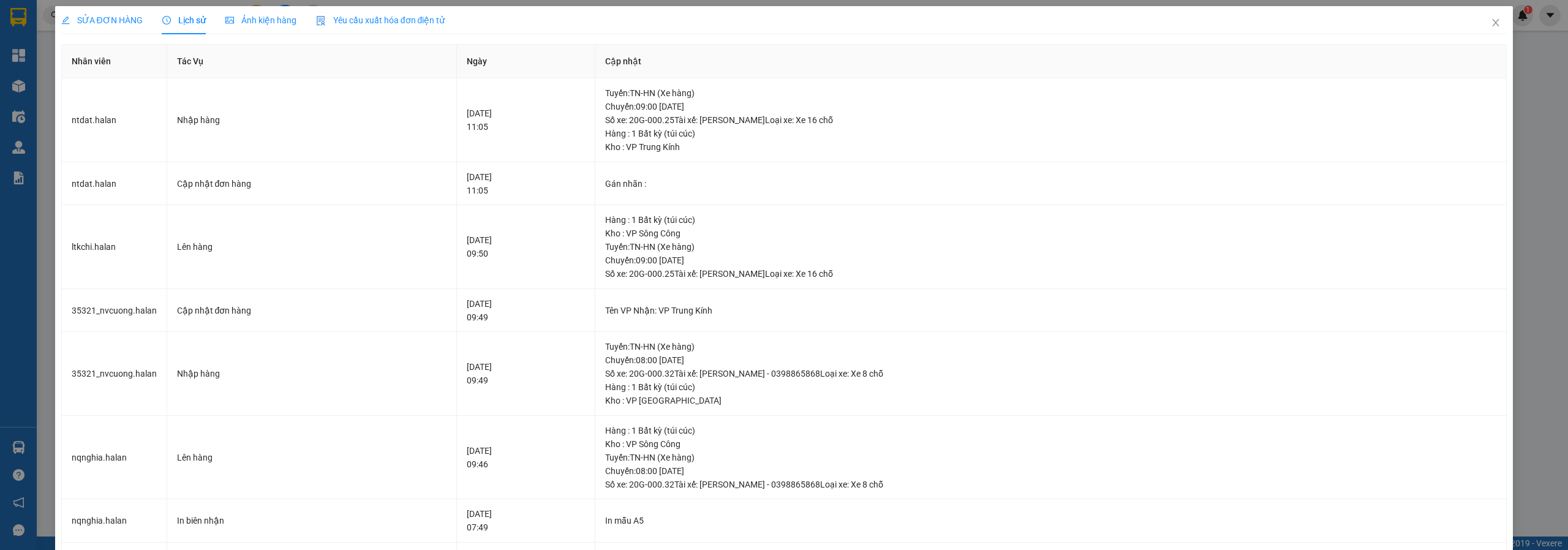
click at [113, 15] on span "SỬA ĐƠN HÀNG" at bounding box center [102, 20] width 82 height 10
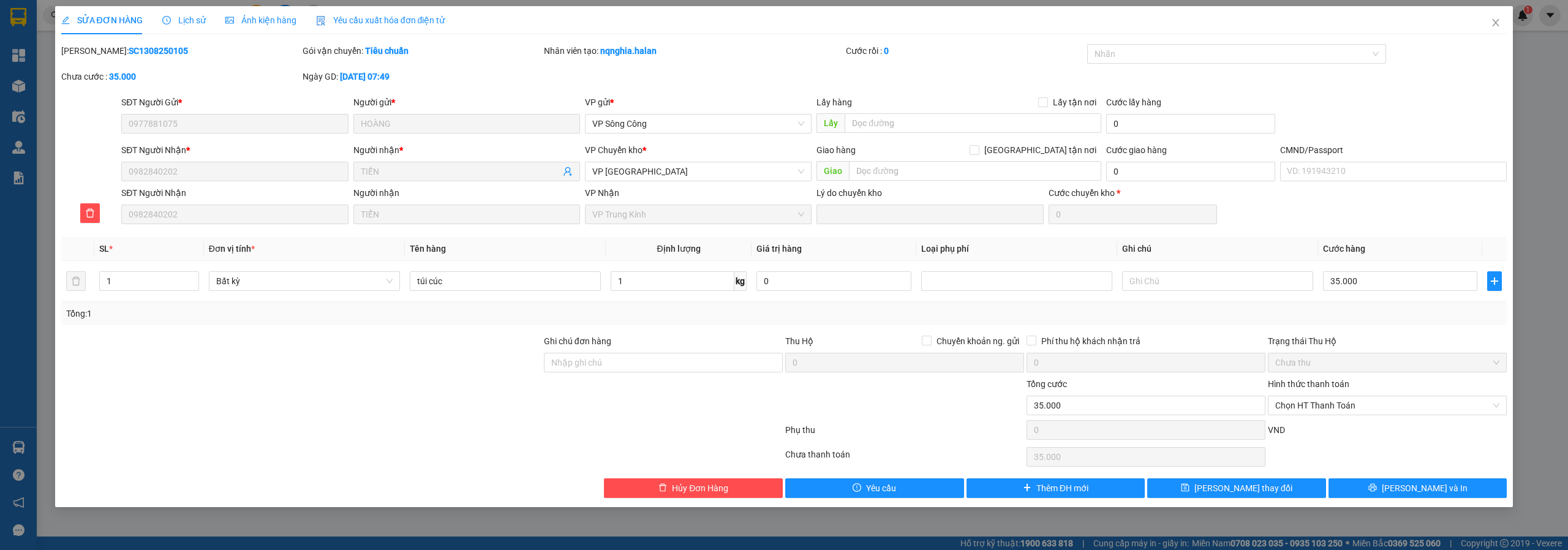
click at [186, 24] on span "Lịch sử" at bounding box center [184, 20] width 44 height 10
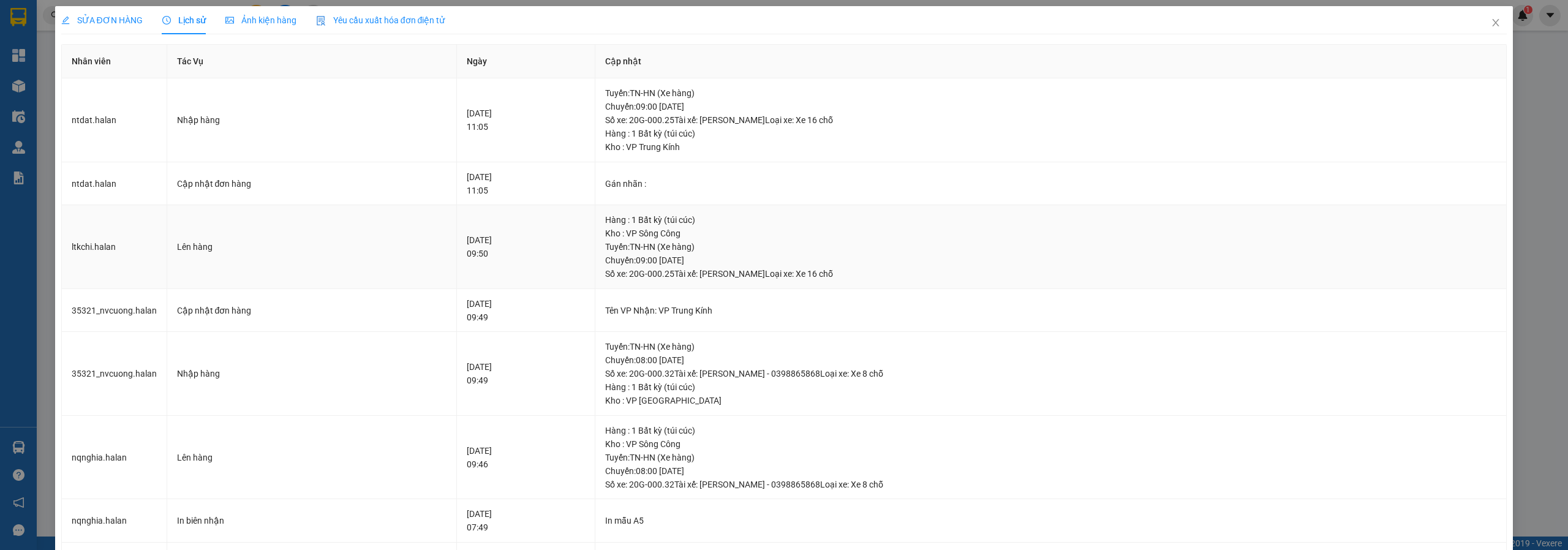
click at [90, 240] on td "ltkchi.halan" at bounding box center [115, 247] width 106 height 84
click at [90, 241] on td "ltkchi.halan" at bounding box center [115, 247] width 106 height 84
copy td "ltkchi.halan"
